Goal: Check status: Check status

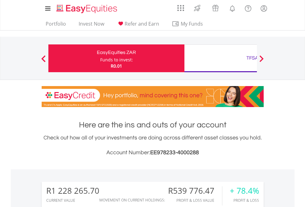
scroll to position [59, 97]
click at [100, 58] on div "Funds to invest:" at bounding box center [116, 60] width 33 height 6
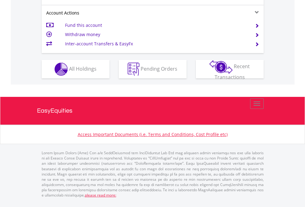
scroll to position [604, 0]
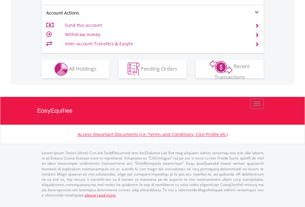
scroll to position [592, 0]
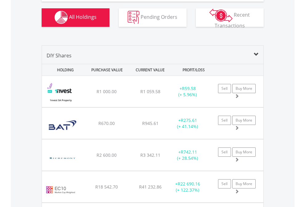
scroll to position [736, 0]
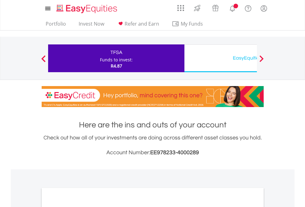
scroll to position [371, 0]
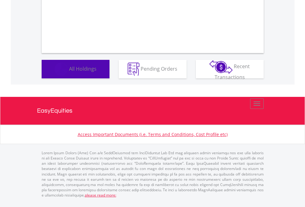
click at [69, 72] on span "All Holdings" at bounding box center [82, 68] width 27 height 7
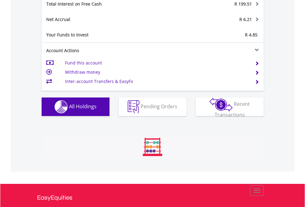
scroll to position [59, 97]
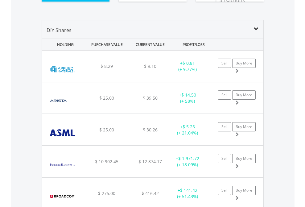
scroll to position [712, 0]
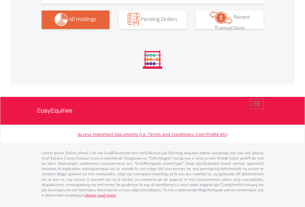
scroll to position [611, 0]
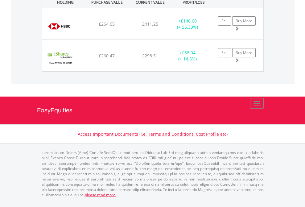
scroll to position [699, 0]
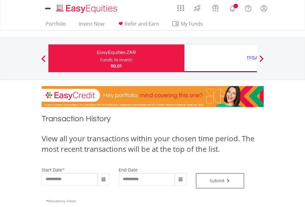
type input "**********"
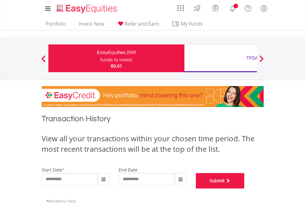
click at [245, 189] on button "Submit" at bounding box center [220, 180] width 49 height 15
